Goal: Task Accomplishment & Management: Complete application form

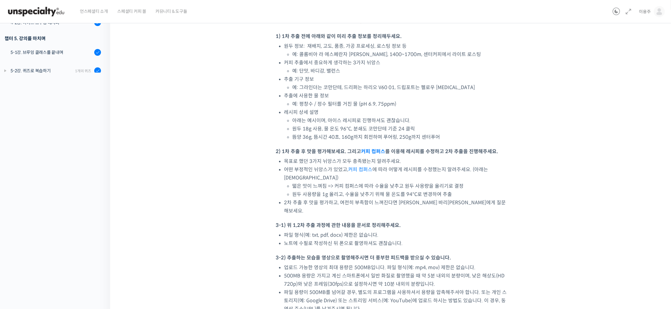
scroll to position [437, 0]
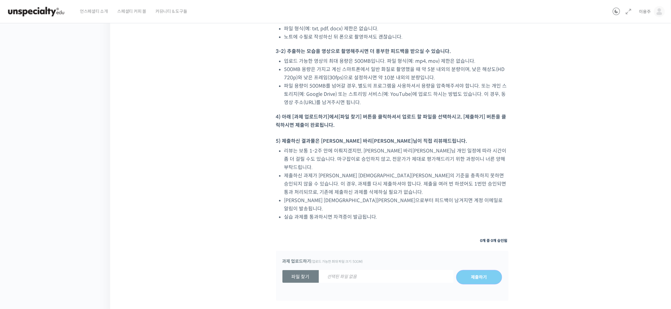
drag, startPoint x: 563, startPoint y: 131, endPoint x: 577, endPoint y: 236, distance: 106.2
click at [301, 270] on strong "파일 찾기" at bounding box center [300, 276] width 36 height 13
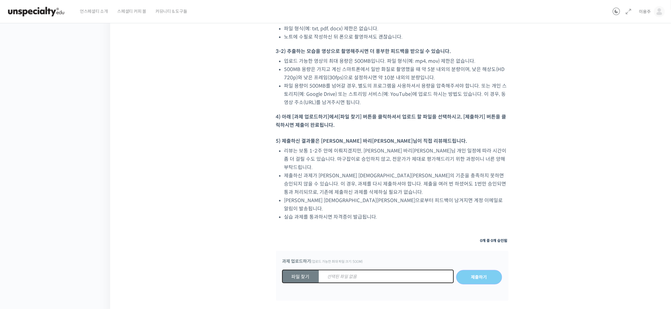
click at [282, 277] on input "파일 찾기 선택된 파일 없음" at bounding box center [282, 277] width 0 height 0
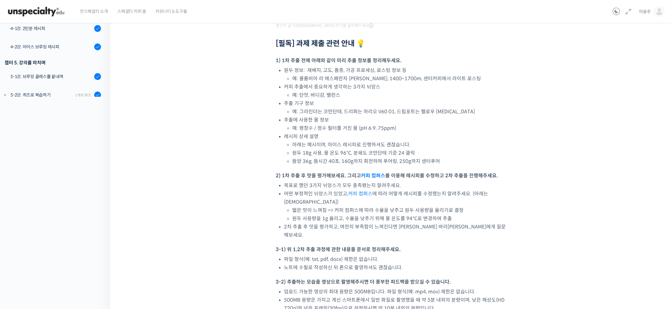
scroll to position [0, 0]
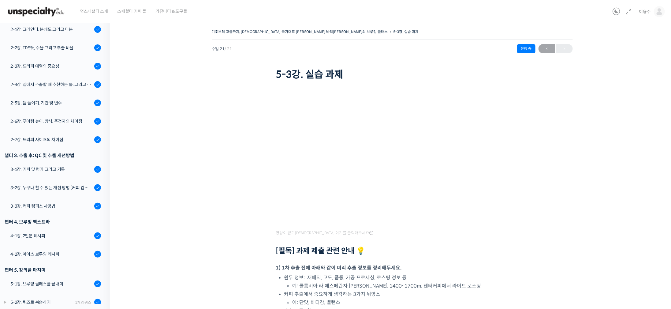
drag, startPoint x: 203, startPoint y: 210, endPoint x: 292, endPoint y: -38, distance: 262.9
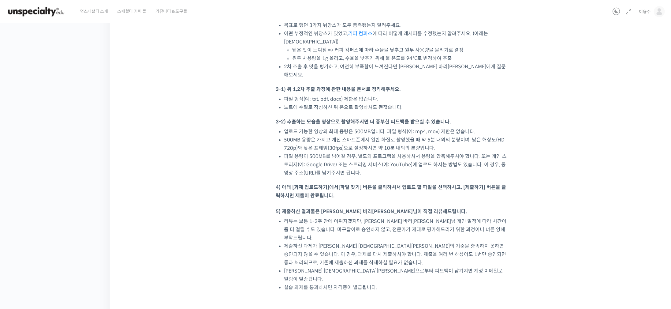
scroll to position [437, 0]
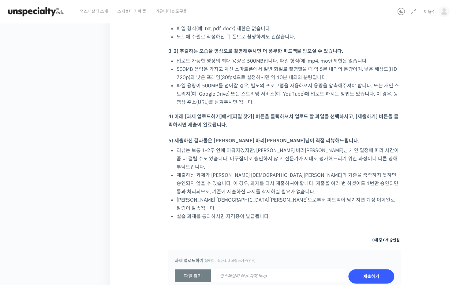
click at [196, 270] on strong "파일 찾기" at bounding box center [193, 276] width 36 height 13
click at [175, 277] on input "파일 찾기 언스페셜티 에듀 과제.hwp" at bounding box center [175, 277] width 0 height 0
type input "C:\fakepath\언스페셜티 에듀 박상호 바리스타 과제.zip"
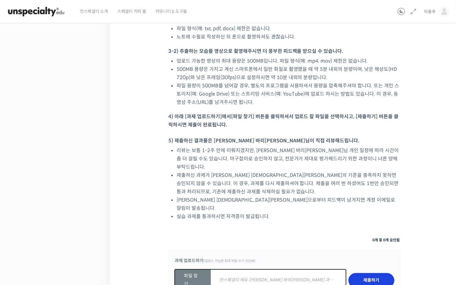
click at [360, 273] on input "제출하기" at bounding box center [371, 280] width 46 height 15
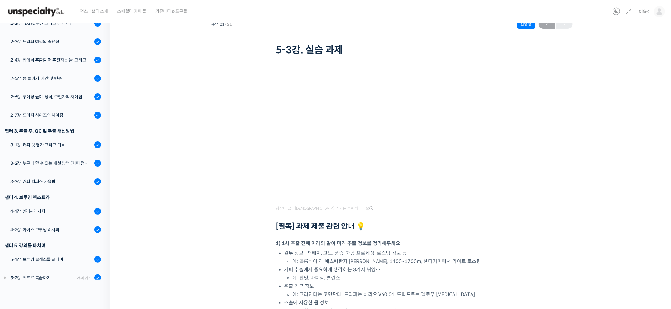
scroll to position [0, 0]
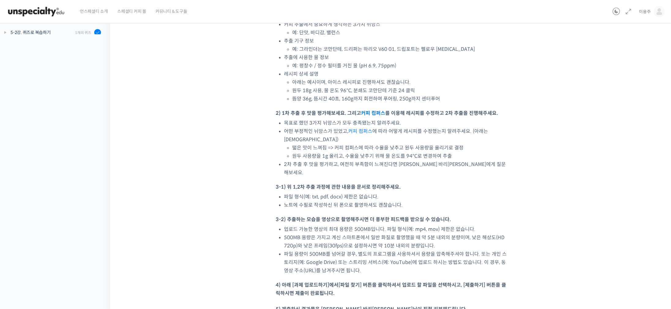
scroll to position [437, 0]
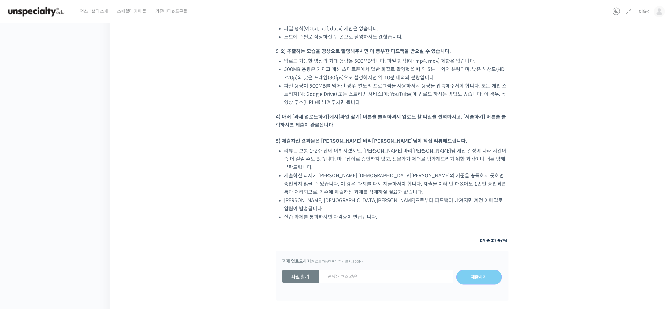
drag, startPoint x: 556, startPoint y: 135, endPoint x: 561, endPoint y: 302, distance: 168.0
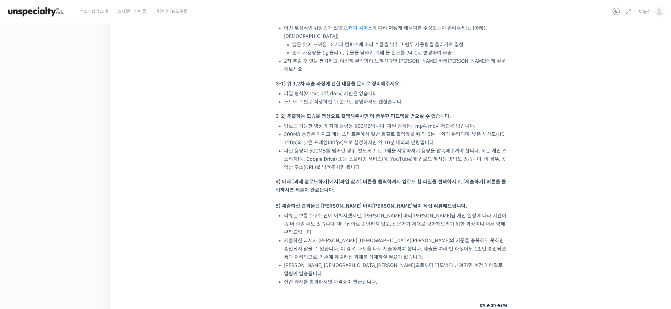
scroll to position [0, 0]
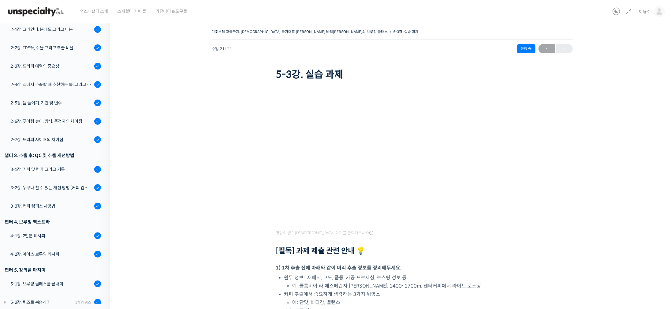
drag, startPoint x: 205, startPoint y: 193, endPoint x: 262, endPoint y: -56, distance: 254.8
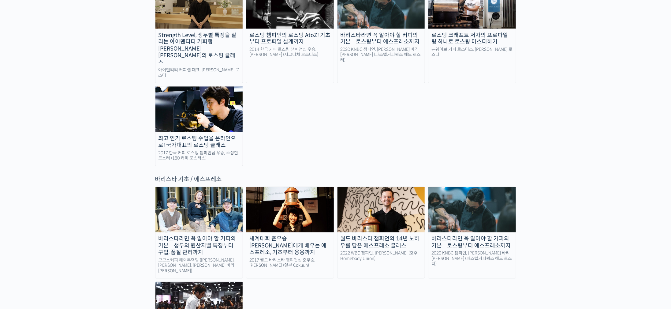
scroll to position [871, 0]
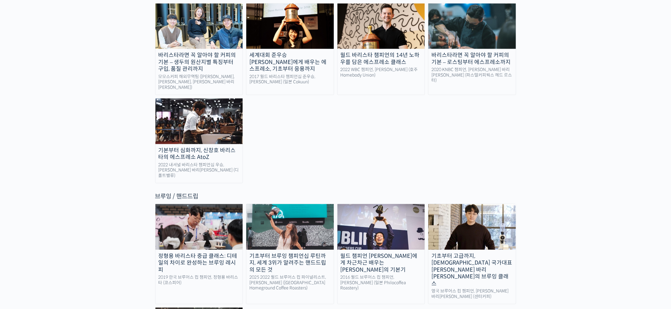
click at [471, 204] on img at bounding box center [471, 226] width 87 height 45
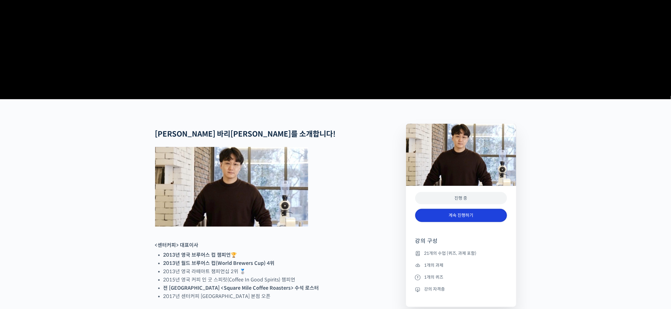
click at [469, 222] on link "계속 진행하기" at bounding box center [461, 215] width 92 height 13
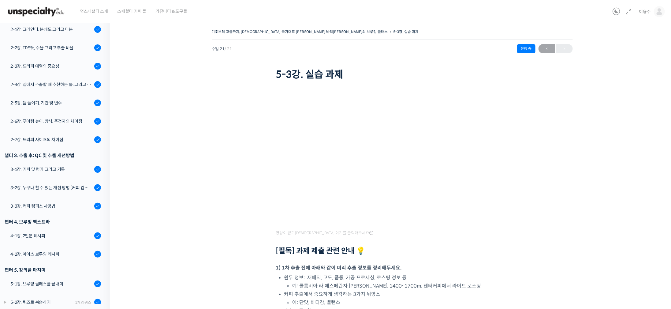
click at [563, 52] on div "← 이전" at bounding box center [555, 48] width 34 height 9
click at [651, 11] on link "이용주" at bounding box center [652, 11] width 26 height 23
click at [614, 10] on icon at bounding box center [615, 11] width 7 height 7
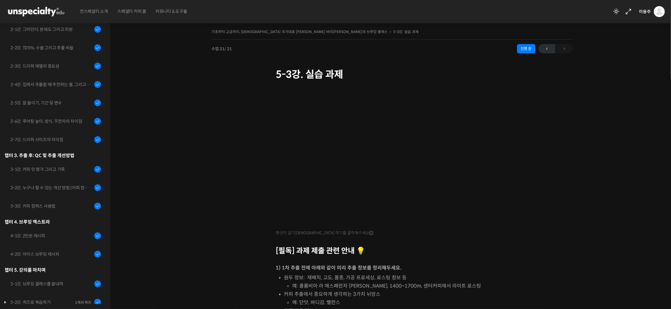
click at [614, 10] on icon at bounding box center [615, 11] width 7 height 7
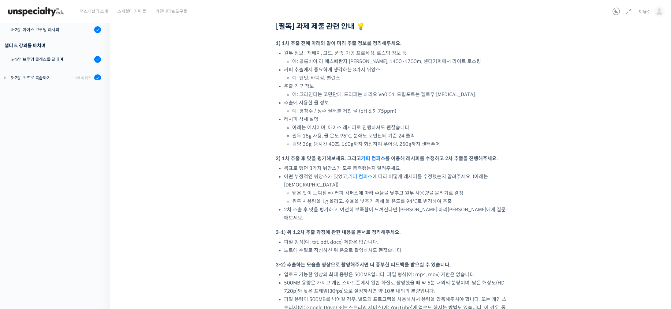
scroll to position [437, 0]
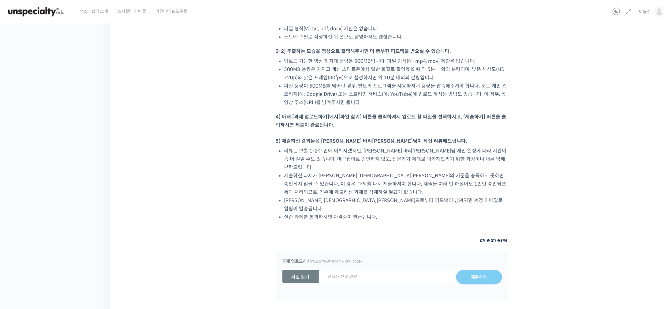
drag, startPoint x: 206, startPoint y: 103, endPoint x: 258, endPoint y: 325, distance: 227.8
drag, startPoint x: 368, startPoint y: 228, endPoint x: 279, endPoint y: 231, distance: 89.6
click at [279, 250] on div "과제 업로드하기 (업로드 가능한 최대 파일 크기: 500M) 파일 찾기 선택된 파일 없음 제출하기" at bounding box center [392, 275] width 232 height 50
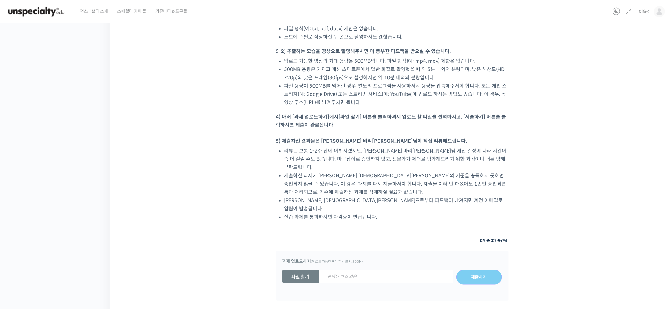
click at [309, 270] on strong "파일 찾기" at bounding box center [300, 276] width 36 height 13
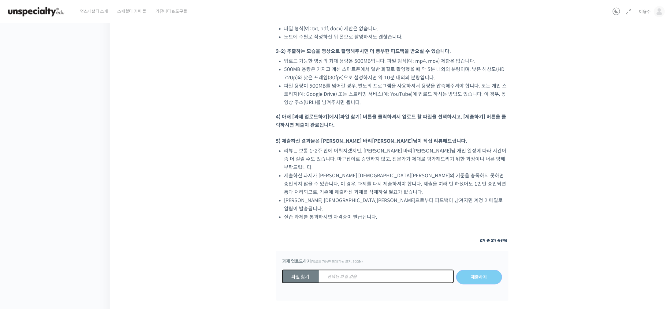
click at [282, 277] on input "파일 찾기 선택된 파일 없음" at bounding box center [282, 277] width 0 height 0
type input "C:\fakepath\언스페셜티 에듀 박상호 바리스타 과제.zip"
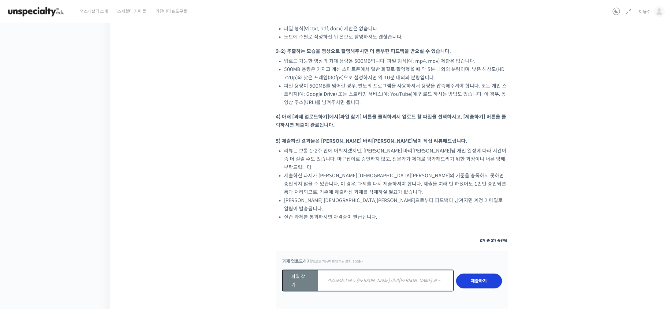
click at [490, 273] on input "제출하기" at bounding box center [479, 280] width 46 height 15
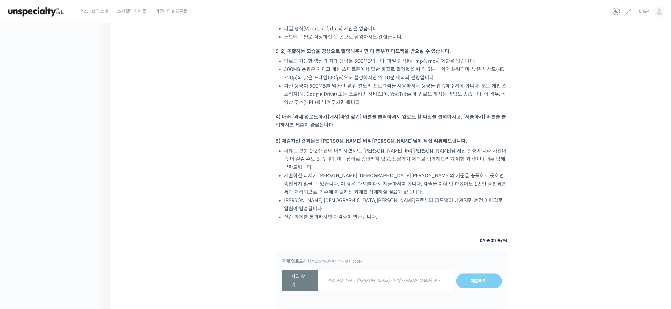
drag, startPoint x: 530, startPoint y: 182, endPoint x: 529, endPoint y: 176, distance: 6.5
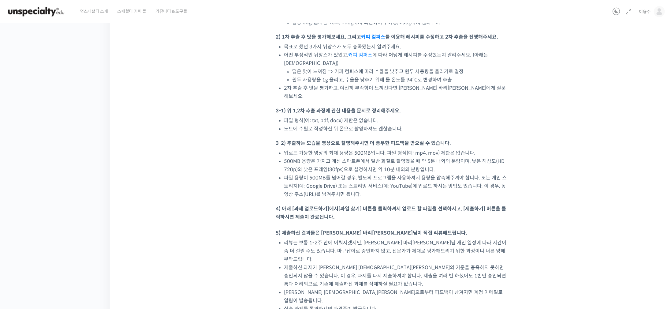
scroll to position [391, 0]
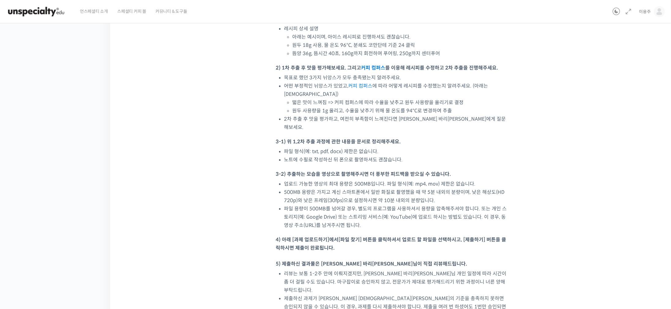
scroll to position [437, 0]
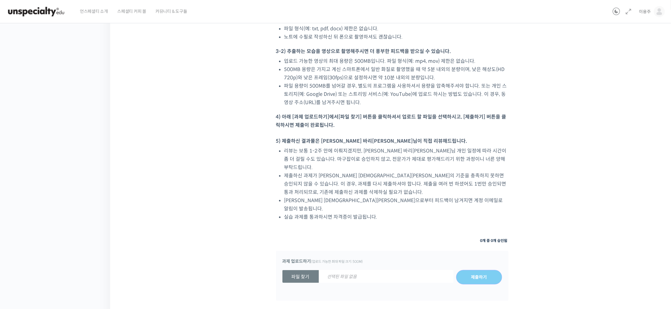
drag, startPoint x: 574, startPoint y: 46, endPoint x: 575, endPoint y: 261, distance: 214.7
